Goal: Use online tool/utility: Utilize a website feature to perform a specific function

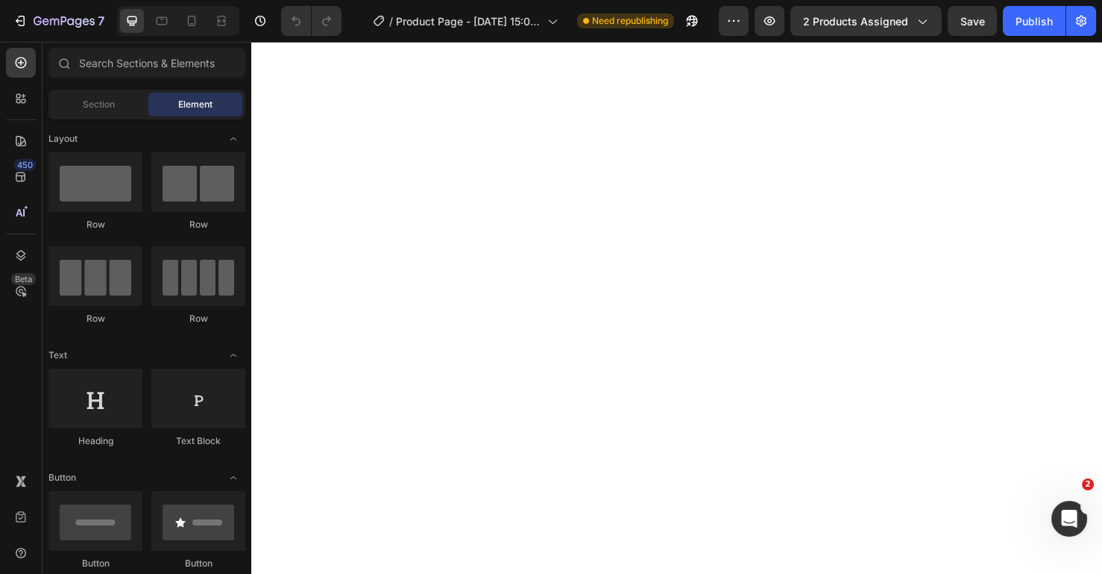
select select "440586021324456888"
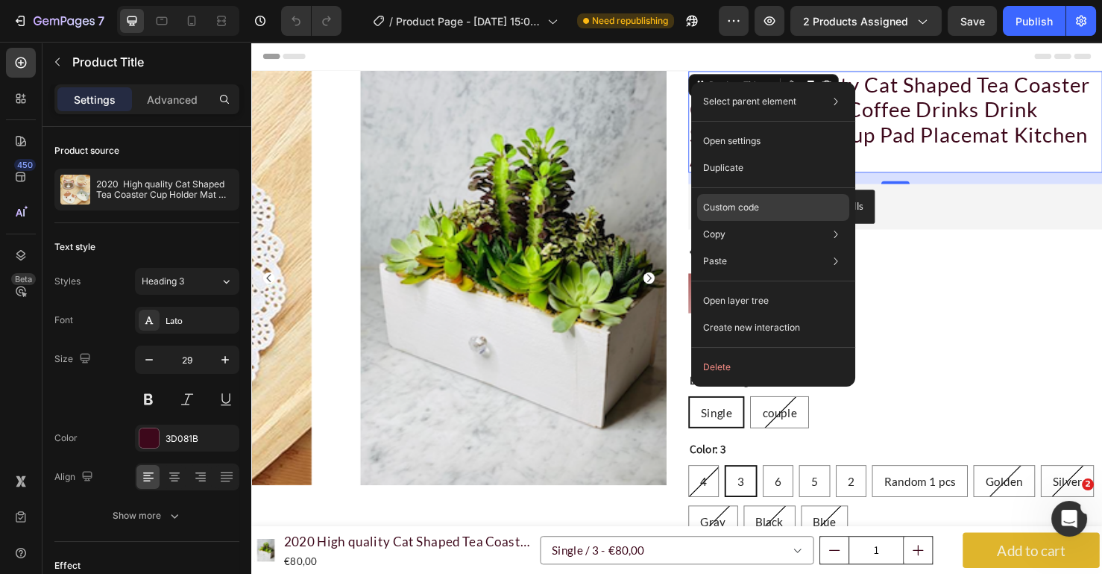
click at [750, 204] on p "Custom code" at bounding box center [731, 207] width 56 height 13
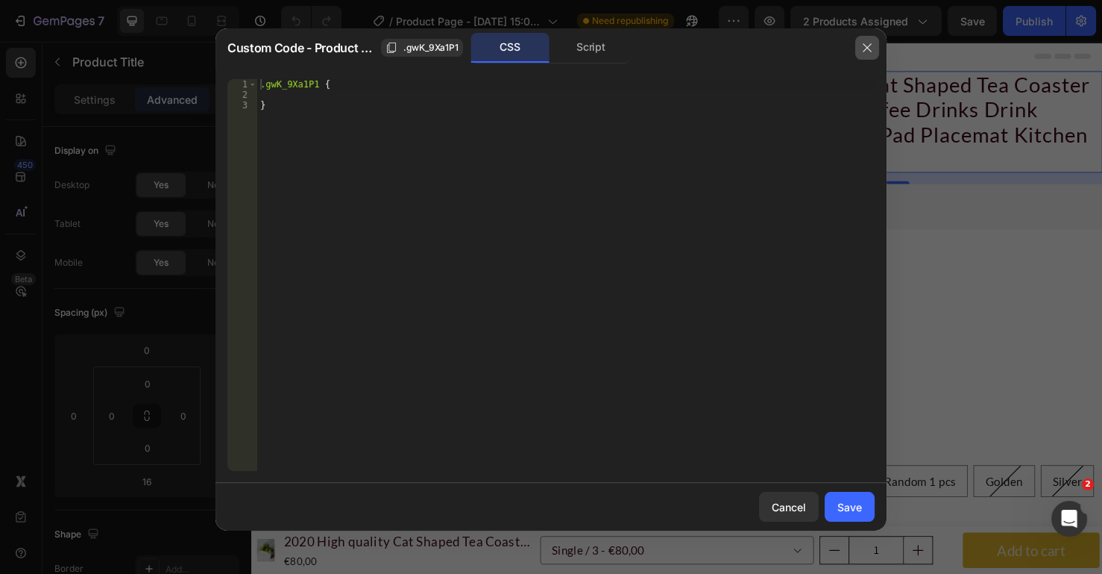
click at [874, 45] on button "button" at bounding box center [867, 48] width 24 height 24
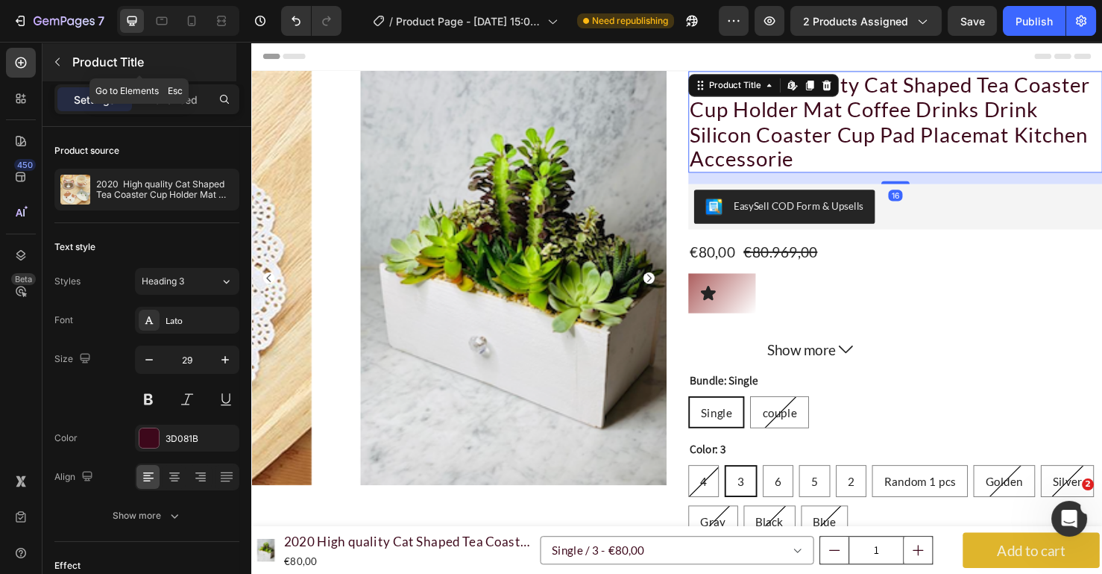
click at [65, 64] on button "button" at bounding box center [57, 62] width 24 height 24
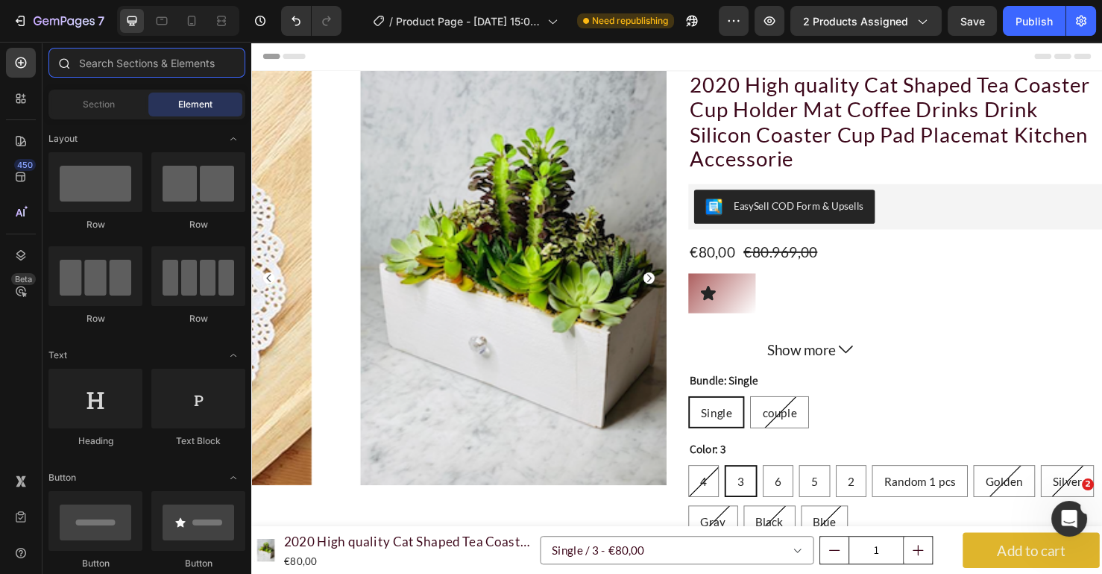
click at [145, 64] on input "text" at bounding box center [146, 63] width 197 height 30
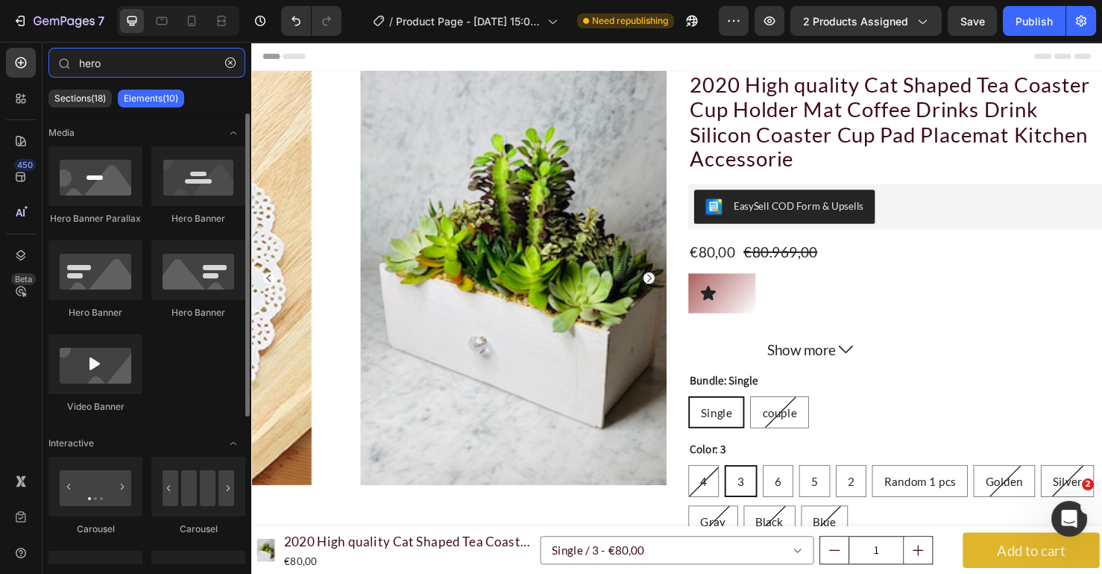
type input "hero"
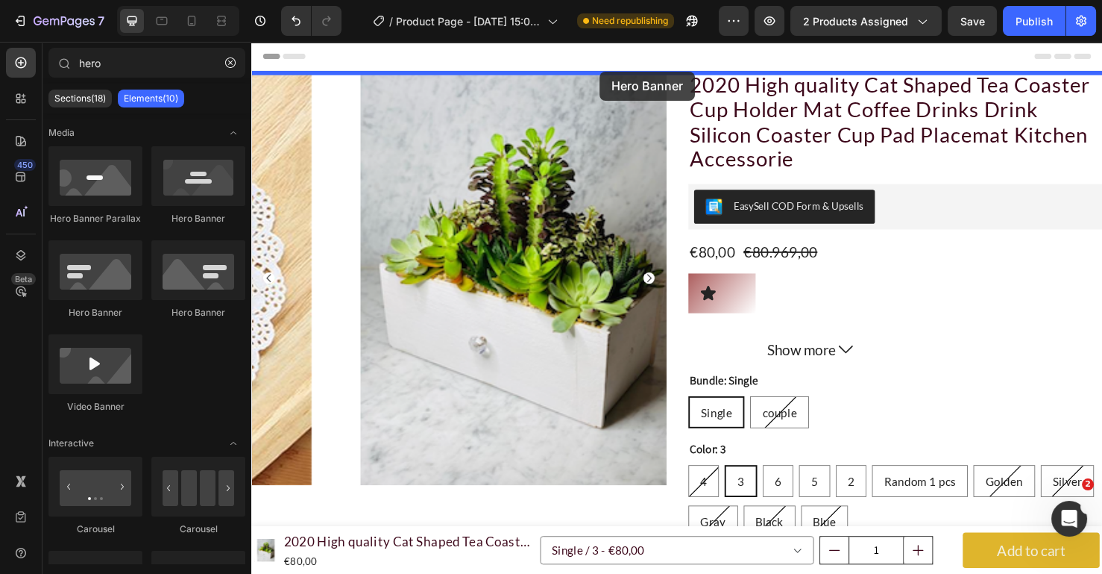
drag, startPoint x: 456, startPoint y: 259, endPoint x: 1340, endPoint y: 59, distance: 906.1
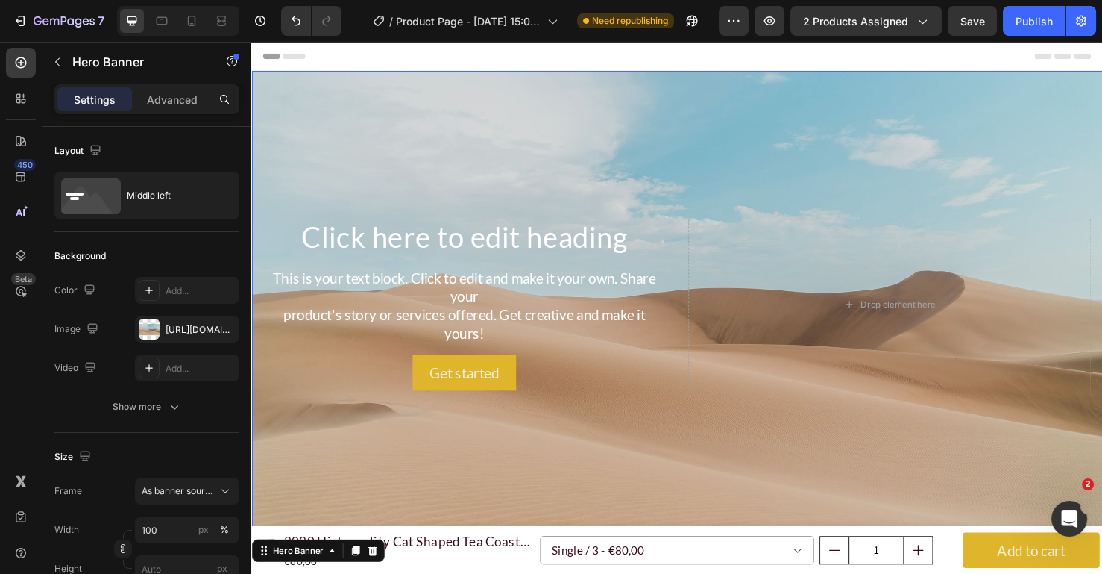
click at [1024, 104] on div "Background Image" at bounding box center [698, 317] width 895 height 490
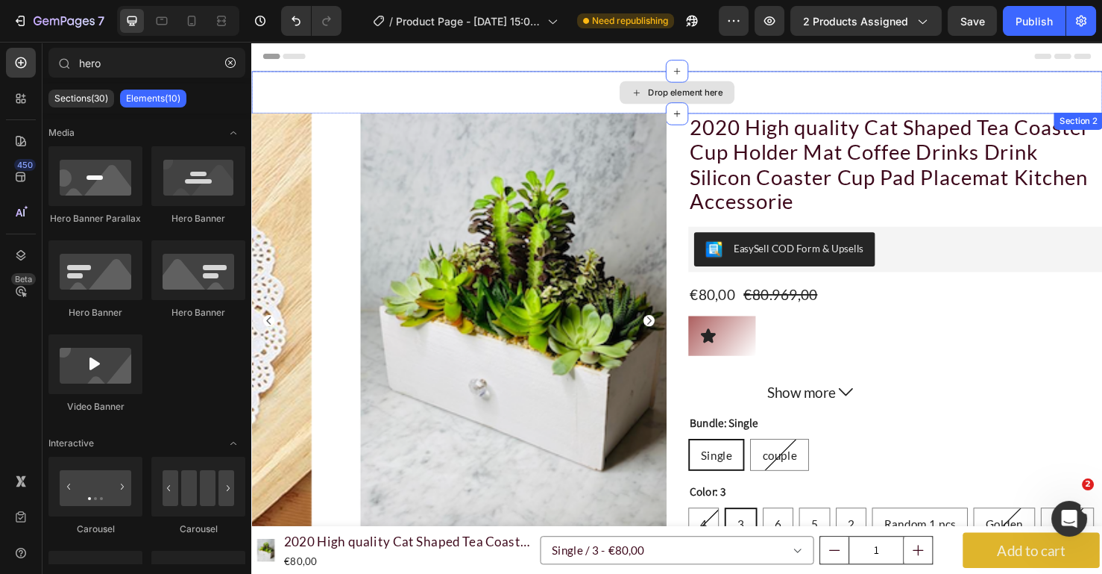
click at [1014, 88] on div "Drop element here" at bounding box center [698, 94] width 895 height 45
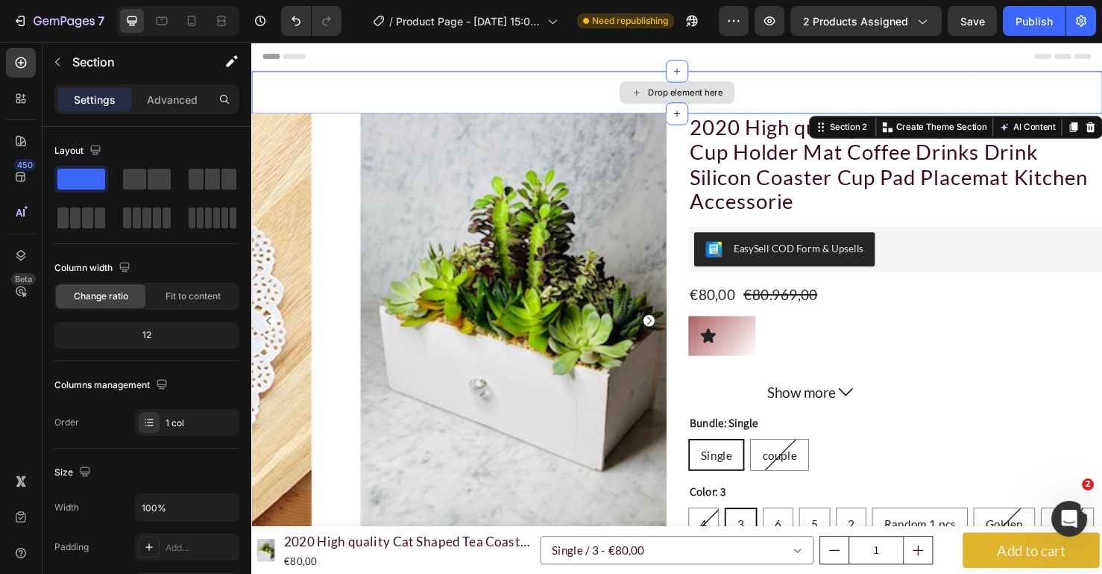
click at [823, 88] on div "Drop element here" at bounding box center [698, 94] width 895 height 45
click at [826, 71] on div "Header" at bounding box center [698, 57] width 871 height 30
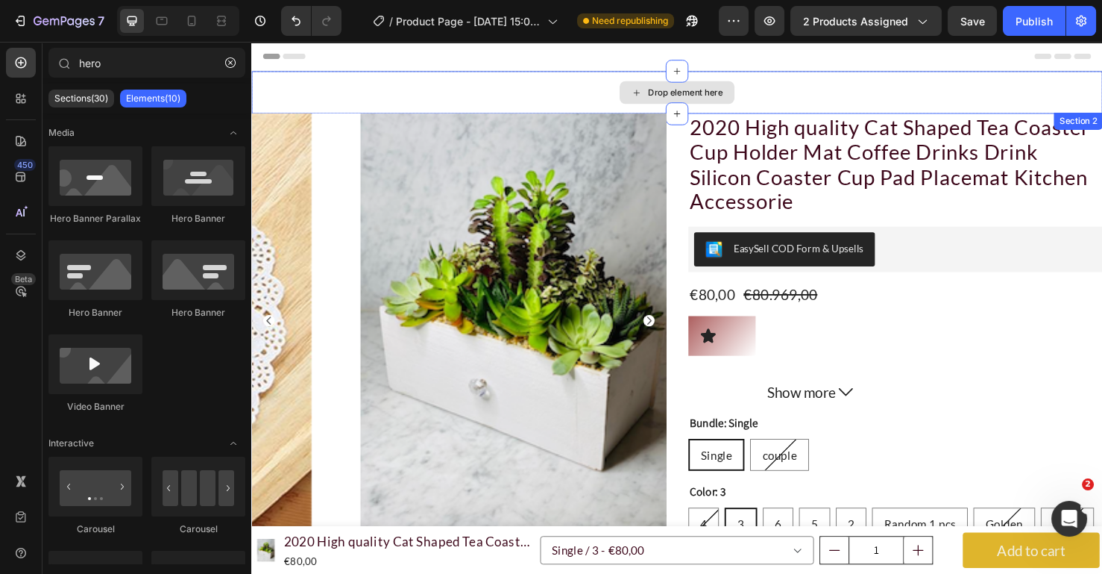
click at [820, 80] on div "Drop element here" at bounding box center [698, 94] width 895 height 45
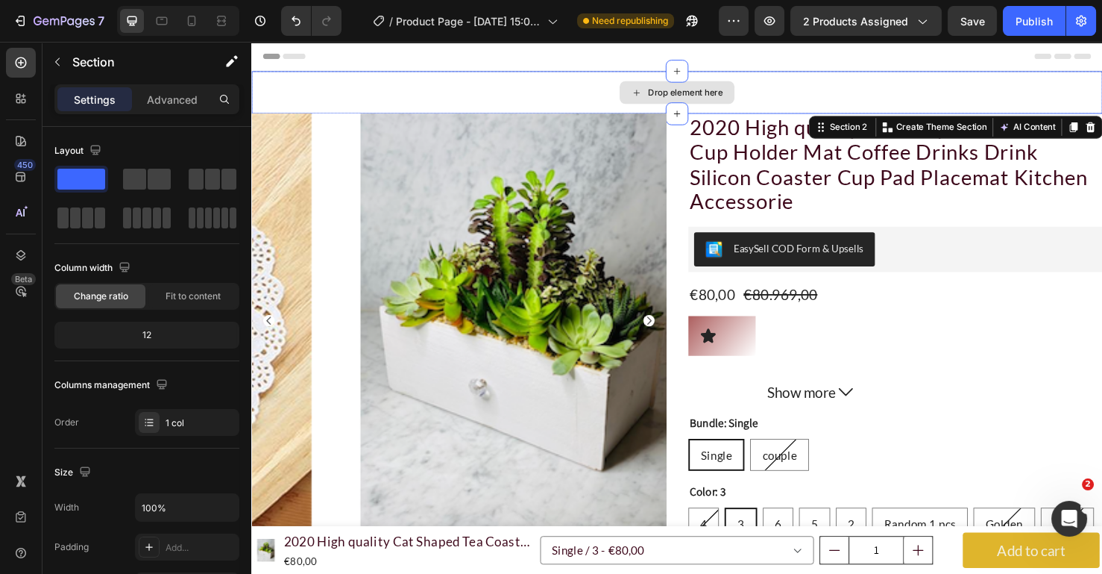
click at [788, 91] on div "Drop element here" at bounding box center [698, 94] width 895 height 45
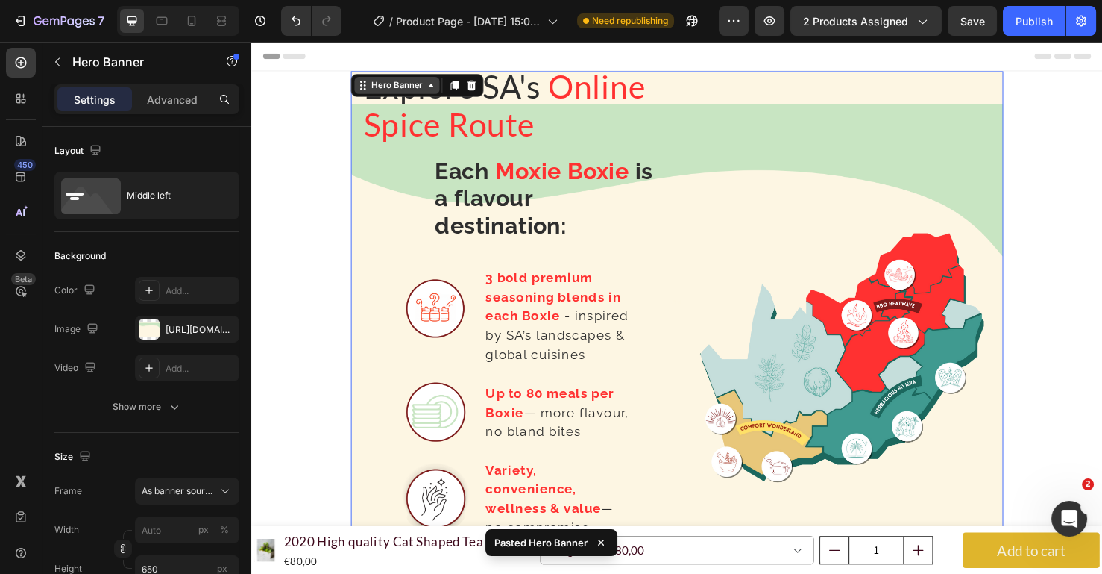
click at [396, 81] on div "Hero Banner" at bounding box center [404, 87] width 60 height 13
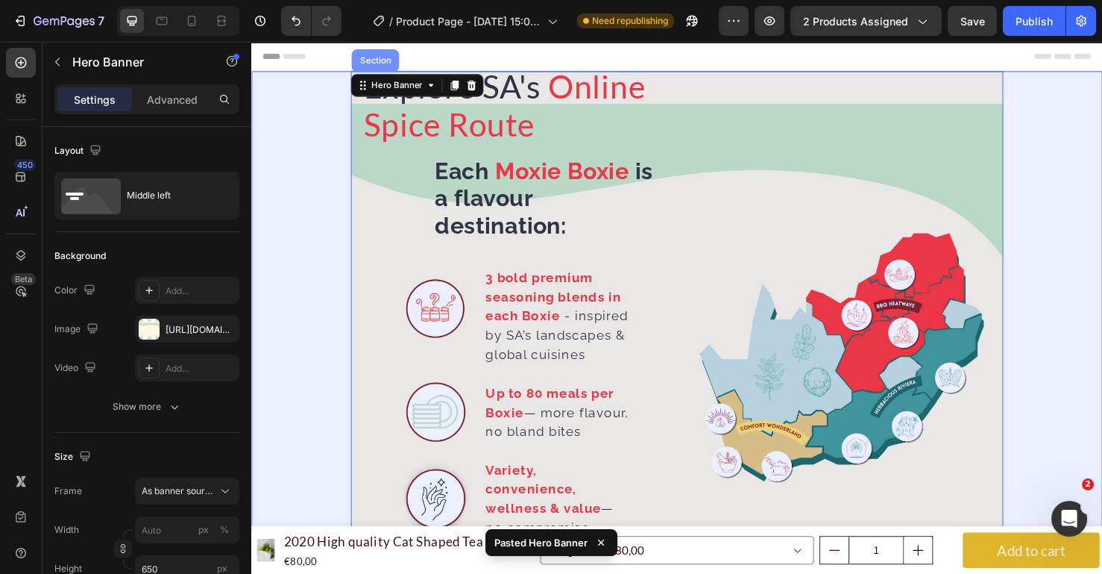
click at [376, 61] on div "Section" at bounding box center [381, 61] width 38 height 9
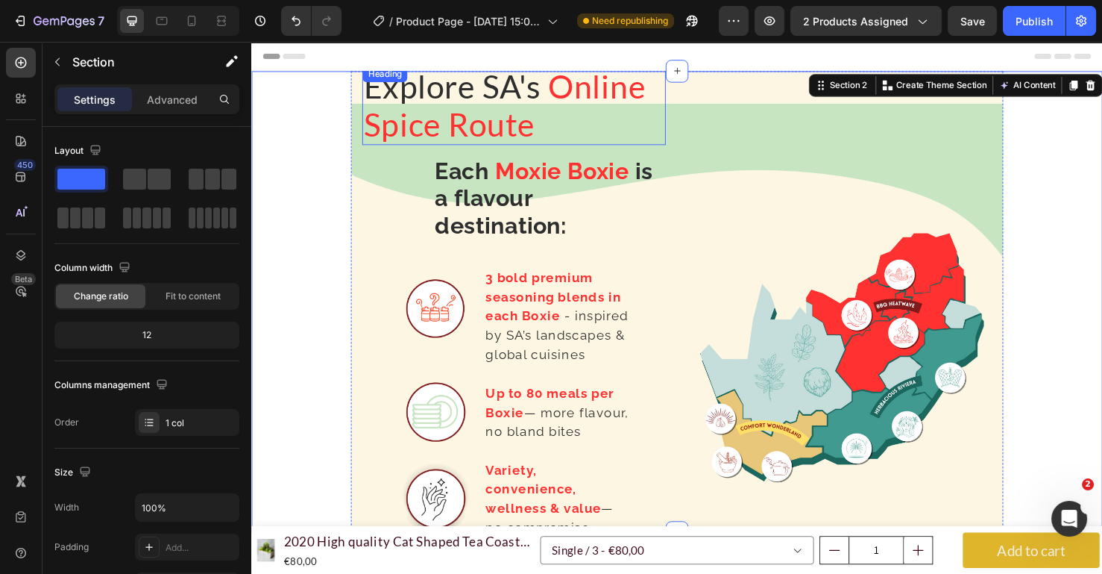
click at [632, 116] on h5 "Explore SA's Online Spice Route" at bounding box center [527, 108] width 319 height 84
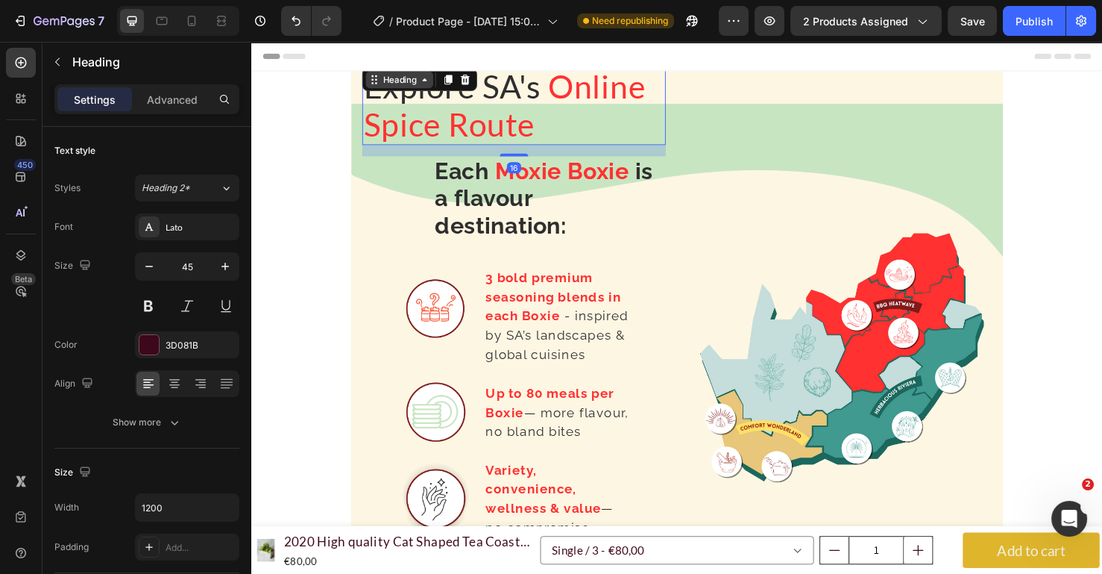
click at [396, 79] on div "Heading" at bounding box center [406, 81] width 41 height 13
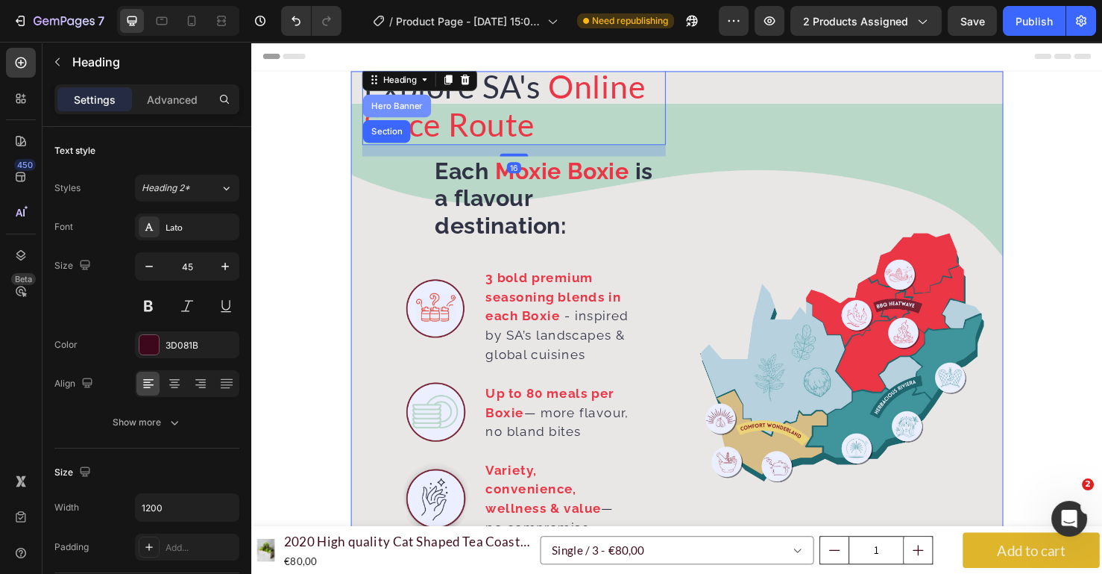
click at [393, 104] on div "Hero Banner" at bounding box center [404, 108] width 60 height 9
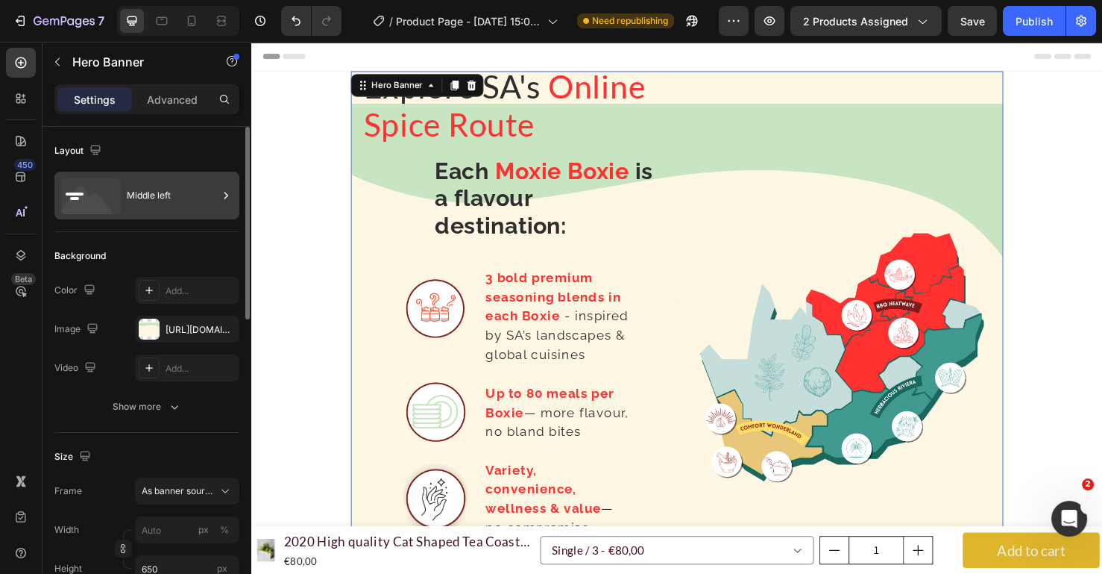
click at [176, 202] on div "Middle left" at bounding box center [172, 195] width 91 height 34
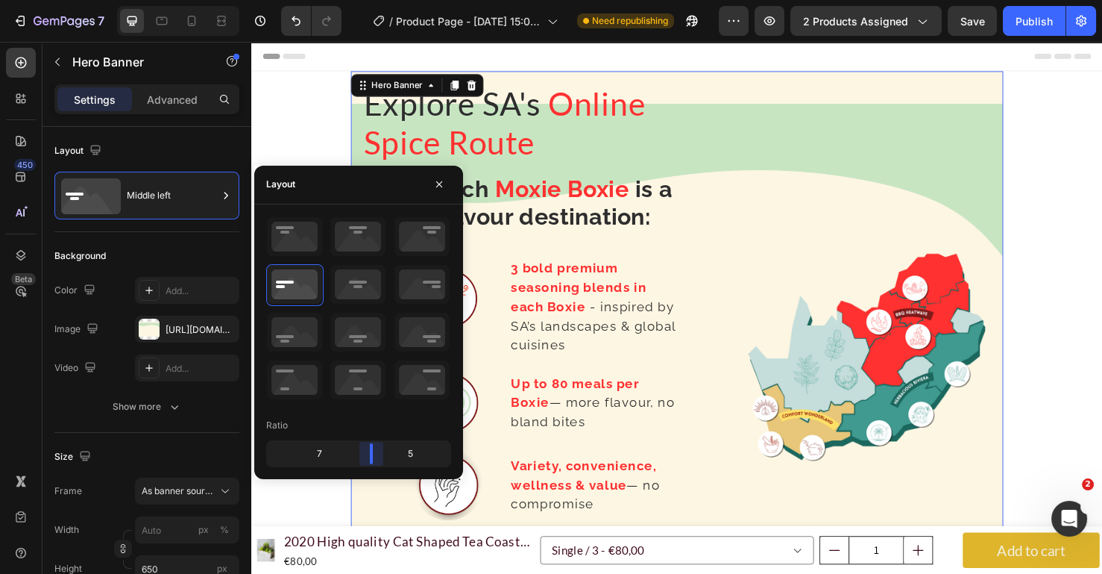
drag, startPoint x: 391, startPoint y: 449, endPoint x: 371, endPoint y: 449, distance: 20.1
click at [371, 0] on body "7 Version history / Product Page - [DATE] 15:06:31 Need republishing Preview 2 …" at bounding box center [551, 0] width 1102 height 0
click at [301, 245] on icon at bounding box center [294, 236] width 55 height 39
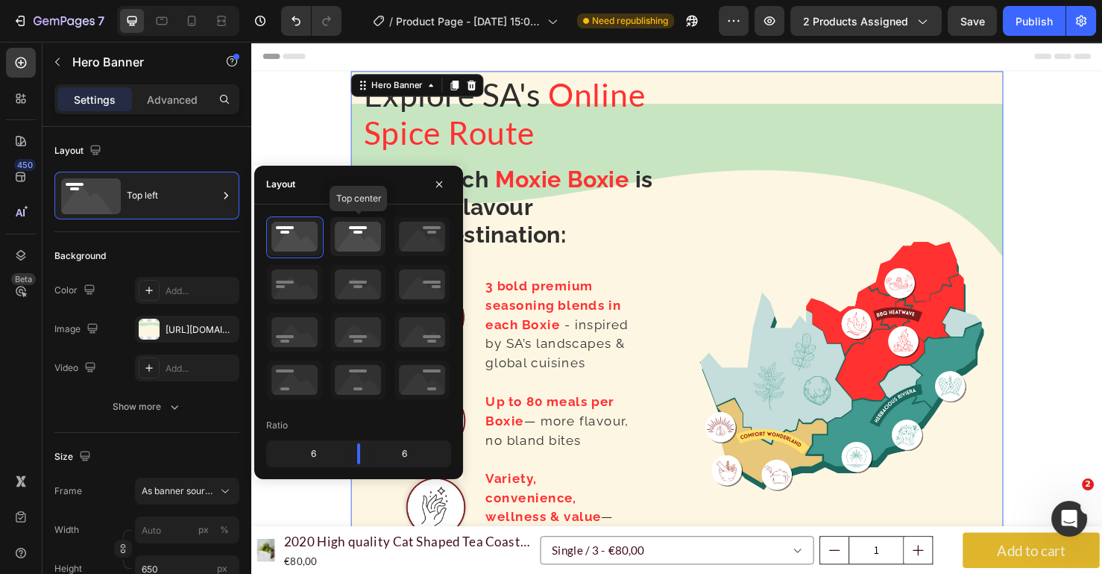
click at [344, 243] on icon at bounding box center [357, 236] width 55 height 39
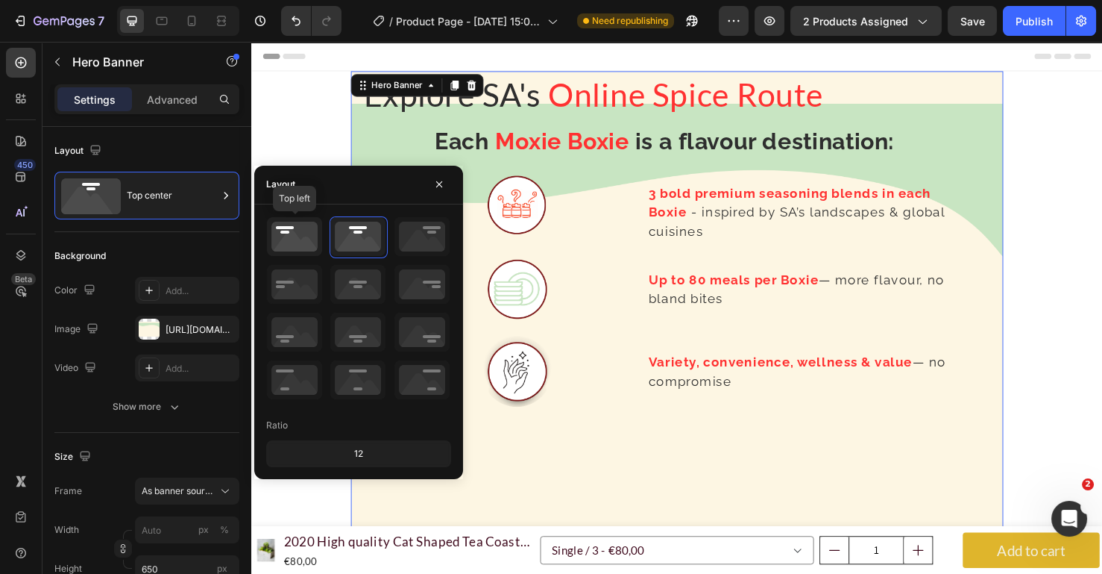
click at [316, 232] on icon at bounding box center [294, 236] width 55 height 39
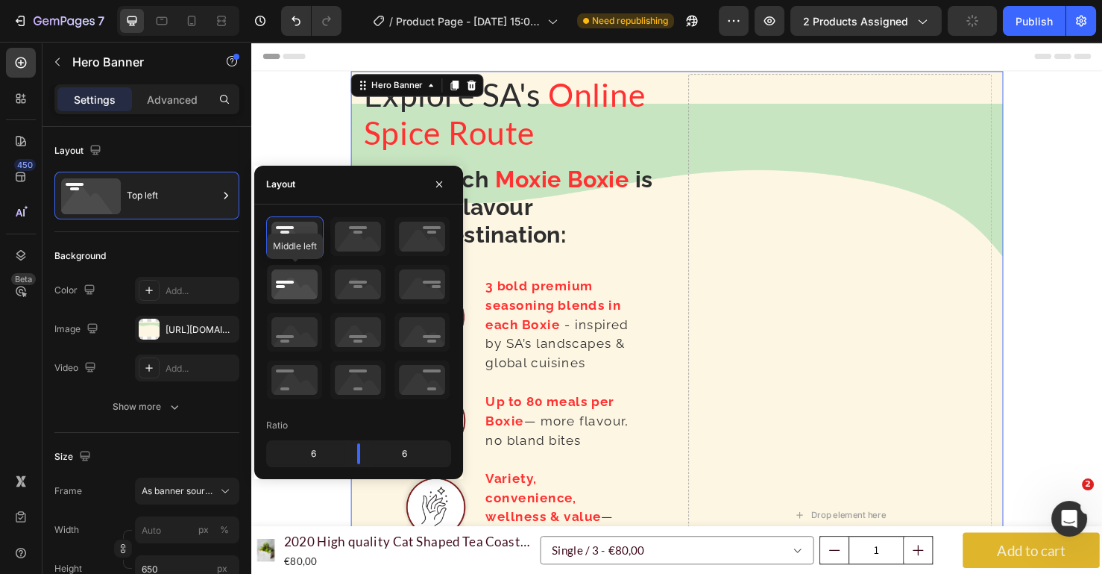
click at [294, 276] on icon at bounding box center [294, 284] width 55 height 39
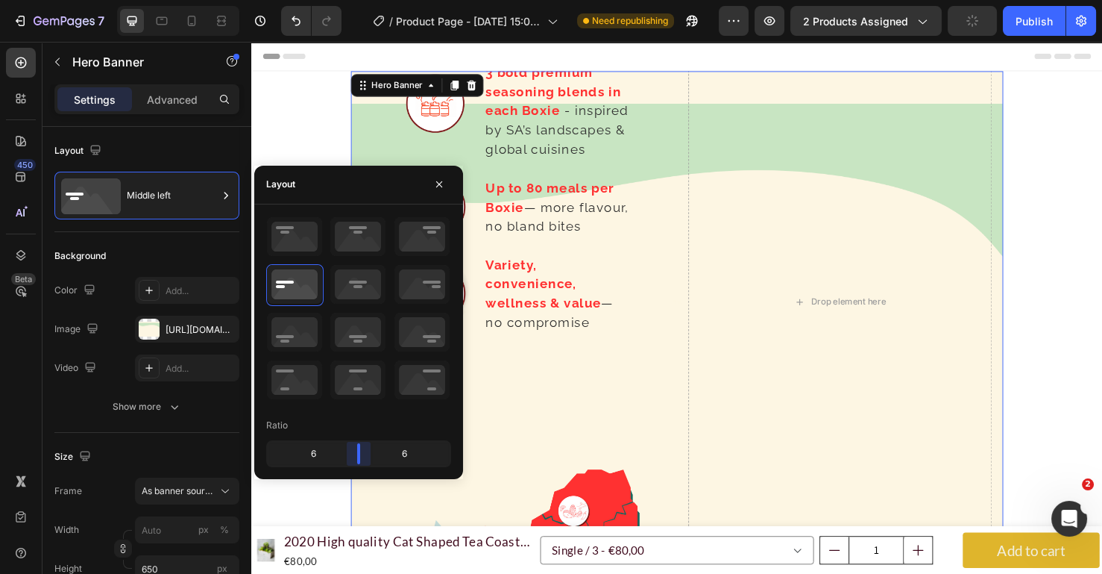
drag, startPoint x: 362, startPoint y: 454, endPoint x: 364, endPoint y: 242, distance: 211.8
click at [363, 0] on body "7 Version history / Product Page - [DATE] 15:06:31 Need republishing Preview 2 …" at bounding box center [551, 0] width 1102 height 0
click at [1060, 113] on div "Explore SA's Online Spice Route Heading Each Moxie Boxie is a flavour destinati…" at bounding box center [698, 314] width 895 height 485
